Goal: Task Accomplishment & Management: Manage account settings

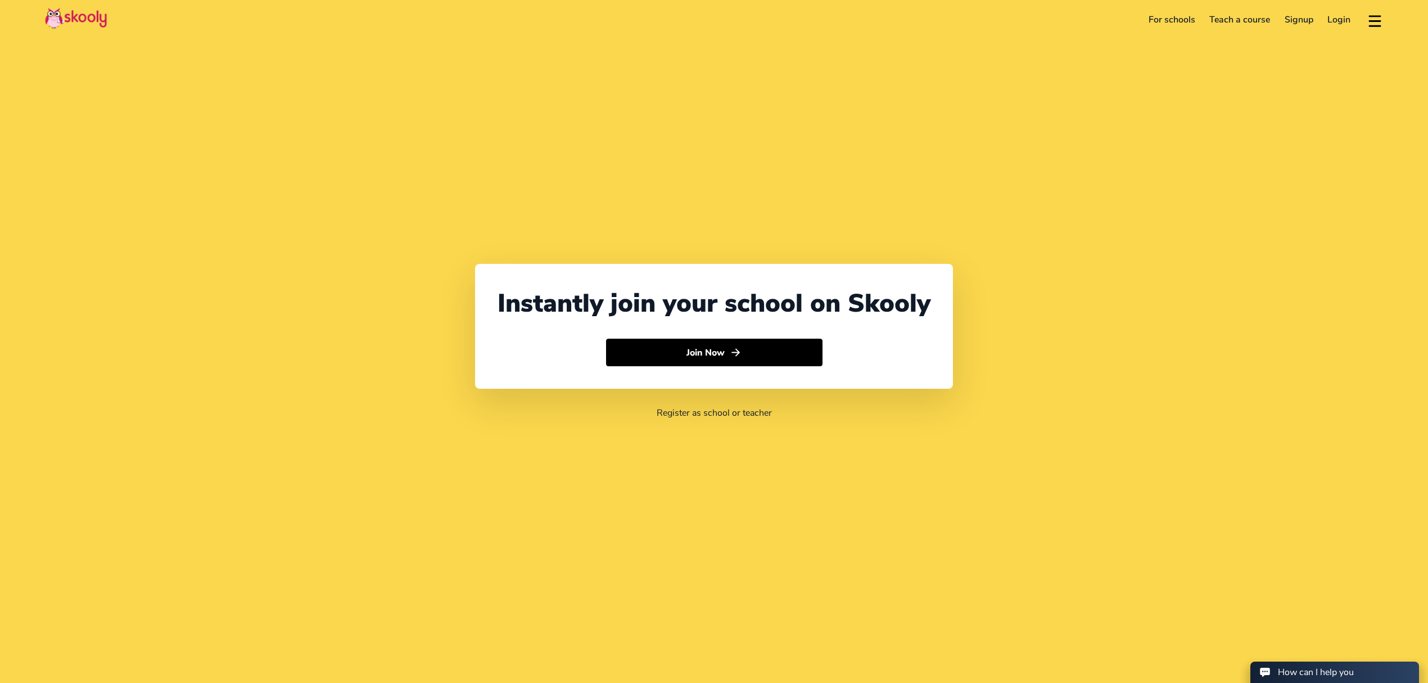
click at [1343, 21] on link "Login" at bounding box center [1340, 20] width 38 height 18
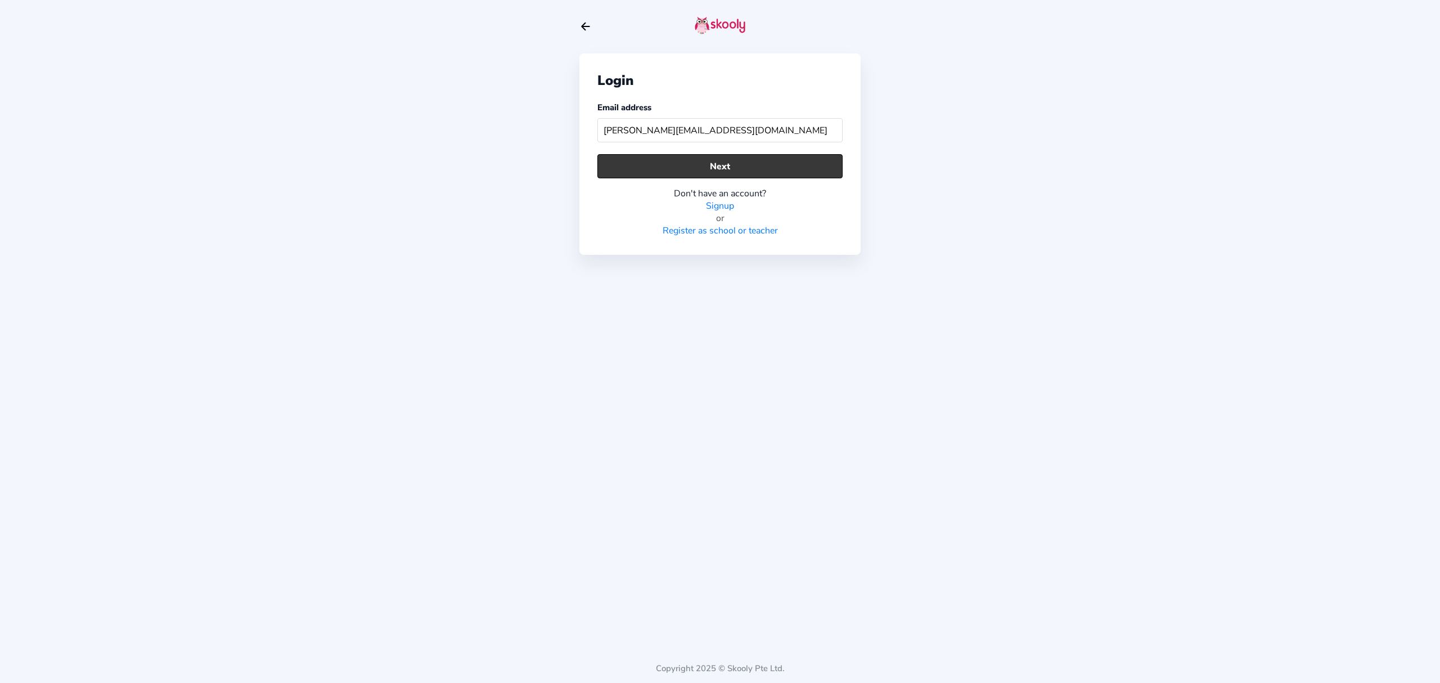
type input "[PERSON_NAME][EMAIL_ADDRESS][DOMAIN_NAME]"
click at [808, 165] on button "Next" at bounding box center [719, 166] width 245 height 24
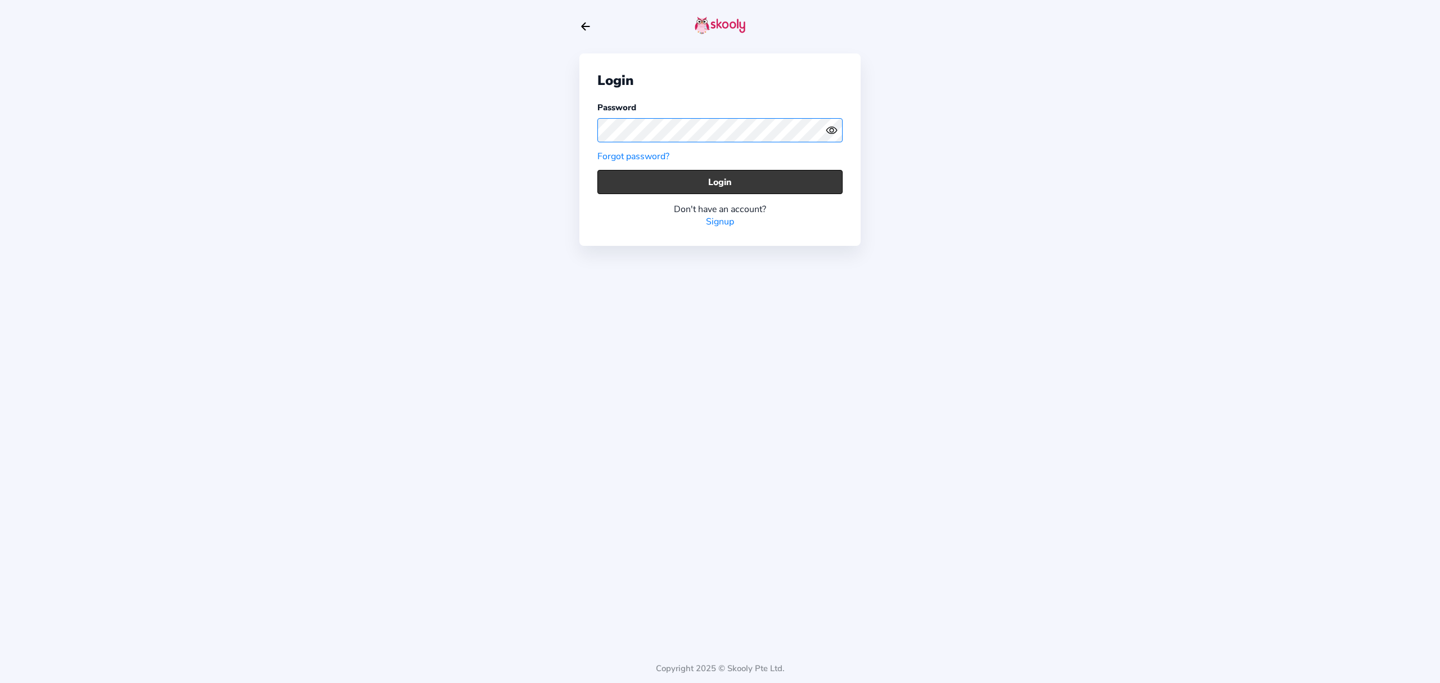
click at [783, 174] on button "Login" at bounding box center [719, 182] width 245 height 24
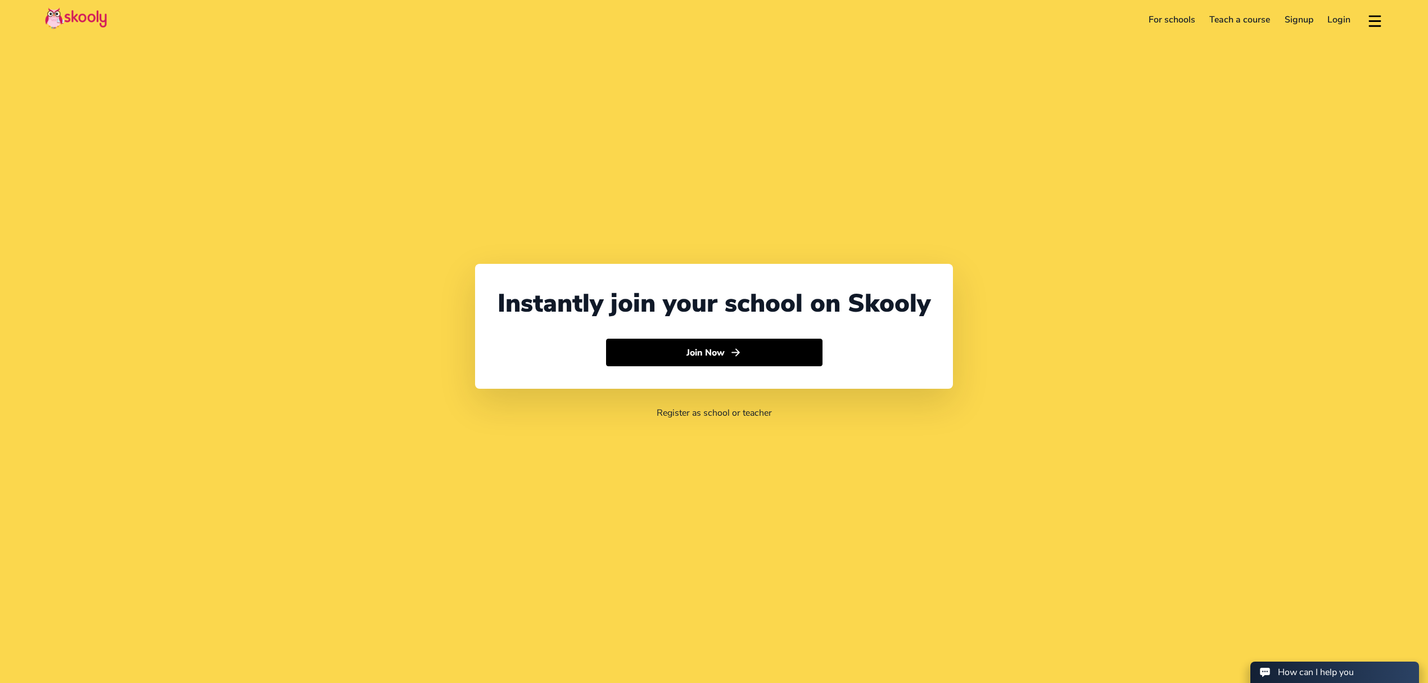
select select "971"
select select "[GEOGRAPHIC_DATA]"
select select "[GEOGRAPHIC_DATA]/[GEOGRAPHIC_DATA]"
click at [1334, 21] on link "Login" at bounding box center [1340, 20] width 38 height 18
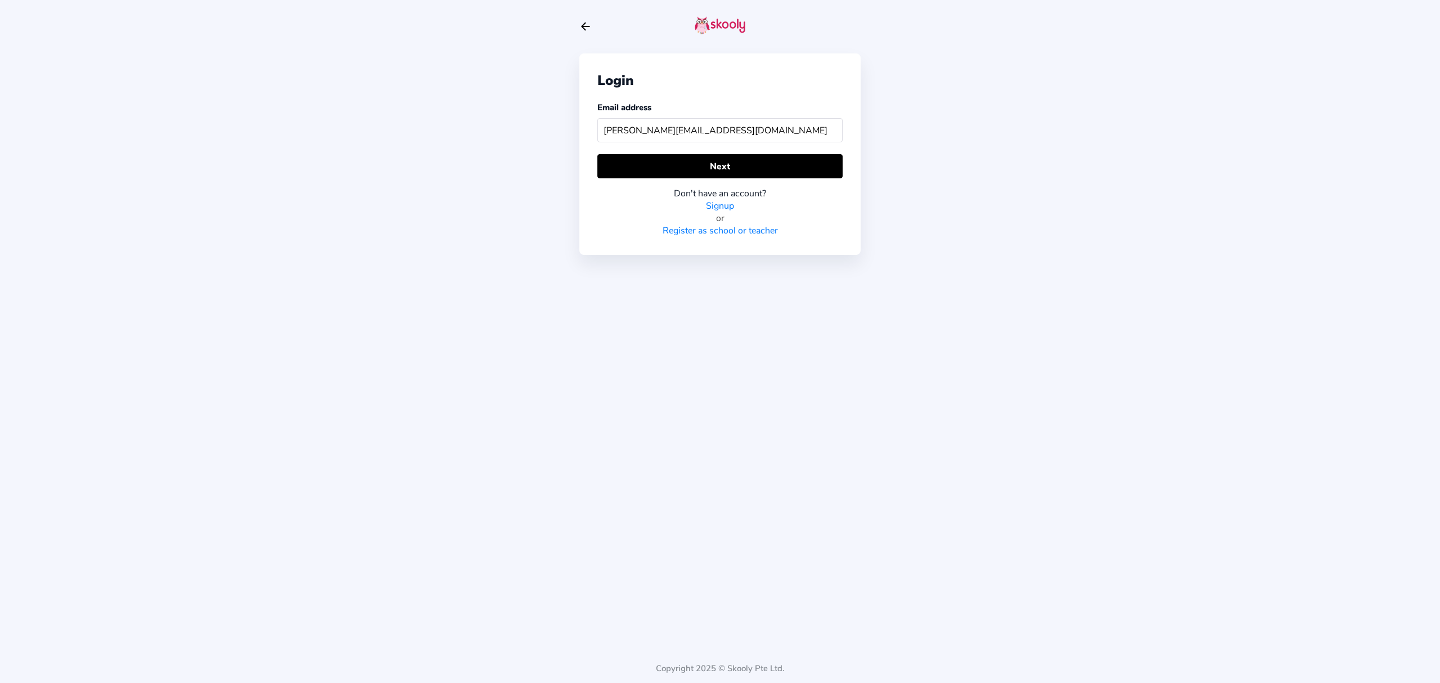
type input "[PERSON_NAME][EMAIL_ADDRESS][DOMAIN_NAME]"
click at [716, 179] on div "Don't have an account? Signup or Register as school or teacher" at bounding box center [719, 207] width 245 height 58
click at [718, 178] on div "Don't have an account? Signup or Register as school or teacher" at bounding box center [719, 207] width 245 height 58
click at [729, 169] on button "Next" at bounding box center [719, 166] width 245 height 24
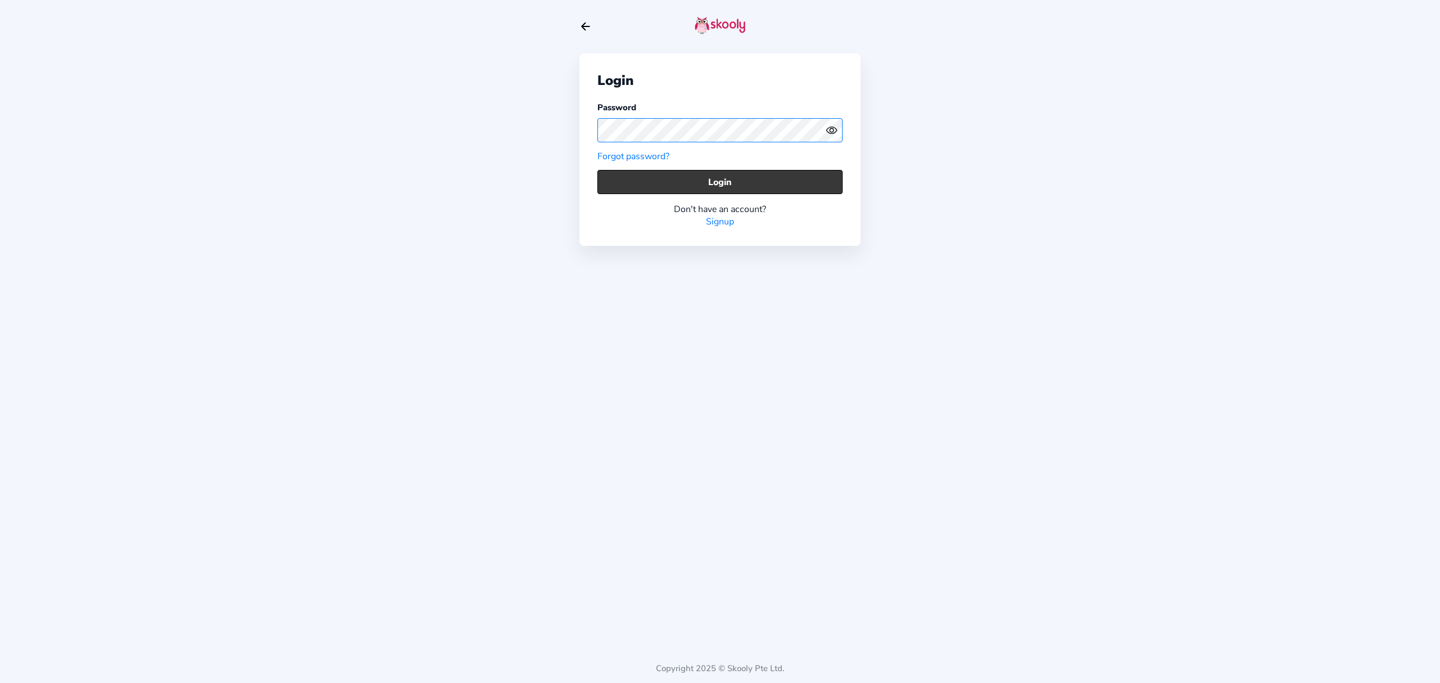
click at [761, 181] on button "Login" at bounding box center [719, 182] width 245 height 24
